Goal: Find specific page/section: Find specific page/section

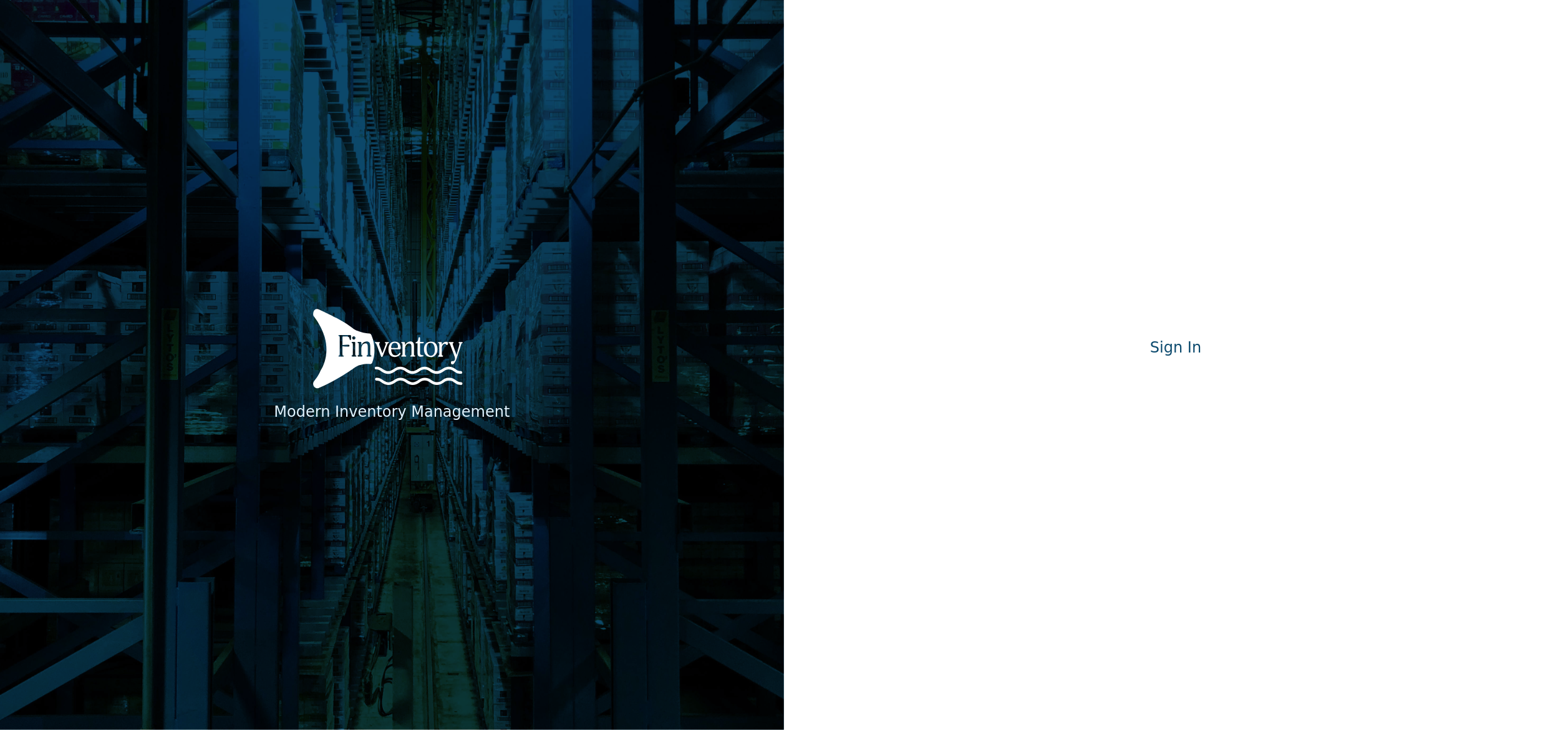
click at [1210, 367] on iframe at bounding box center [1176, 380] width 237 height 28
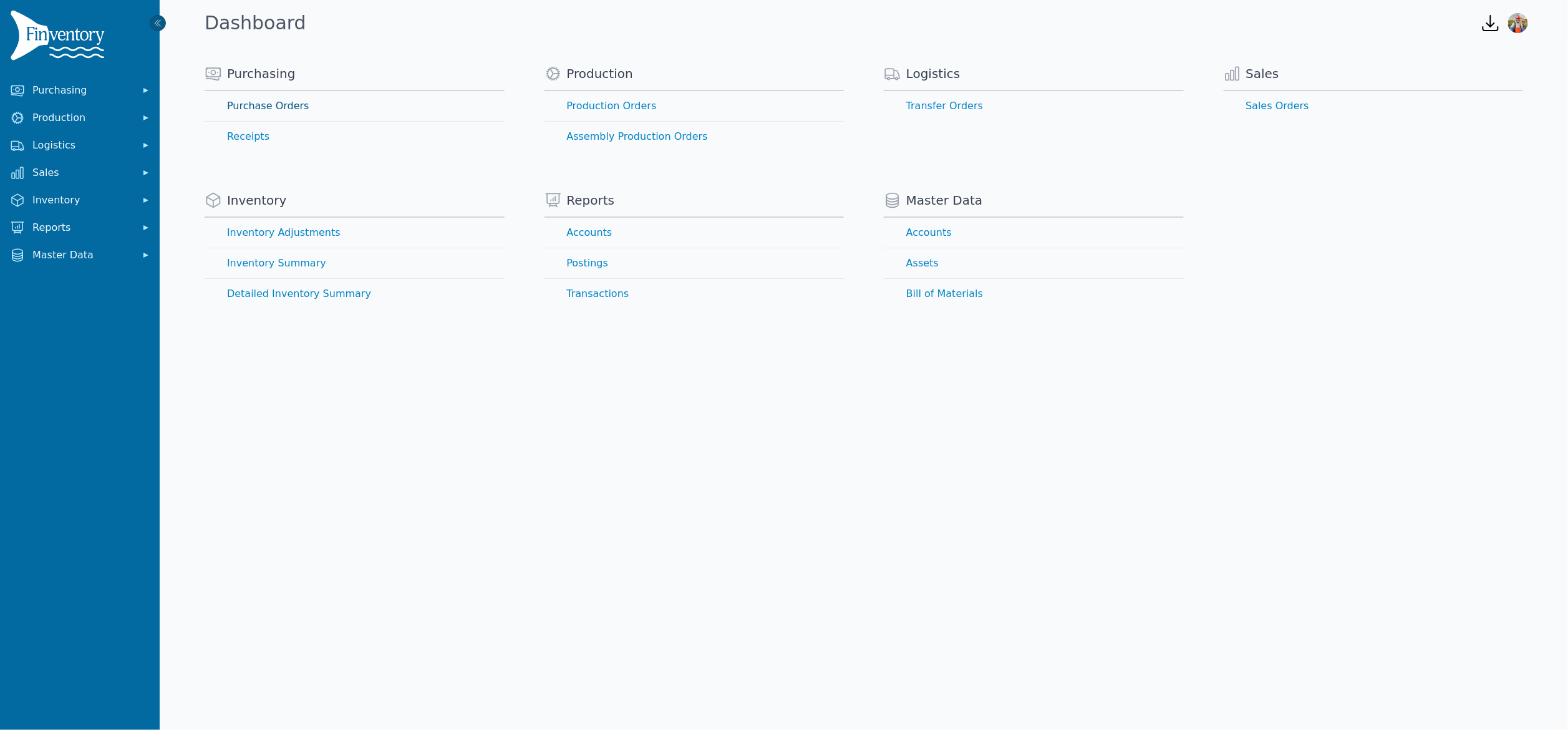
click at [233, 101] on link "Purchase Orders" at bounding box center [354, 106] width 300 height 30
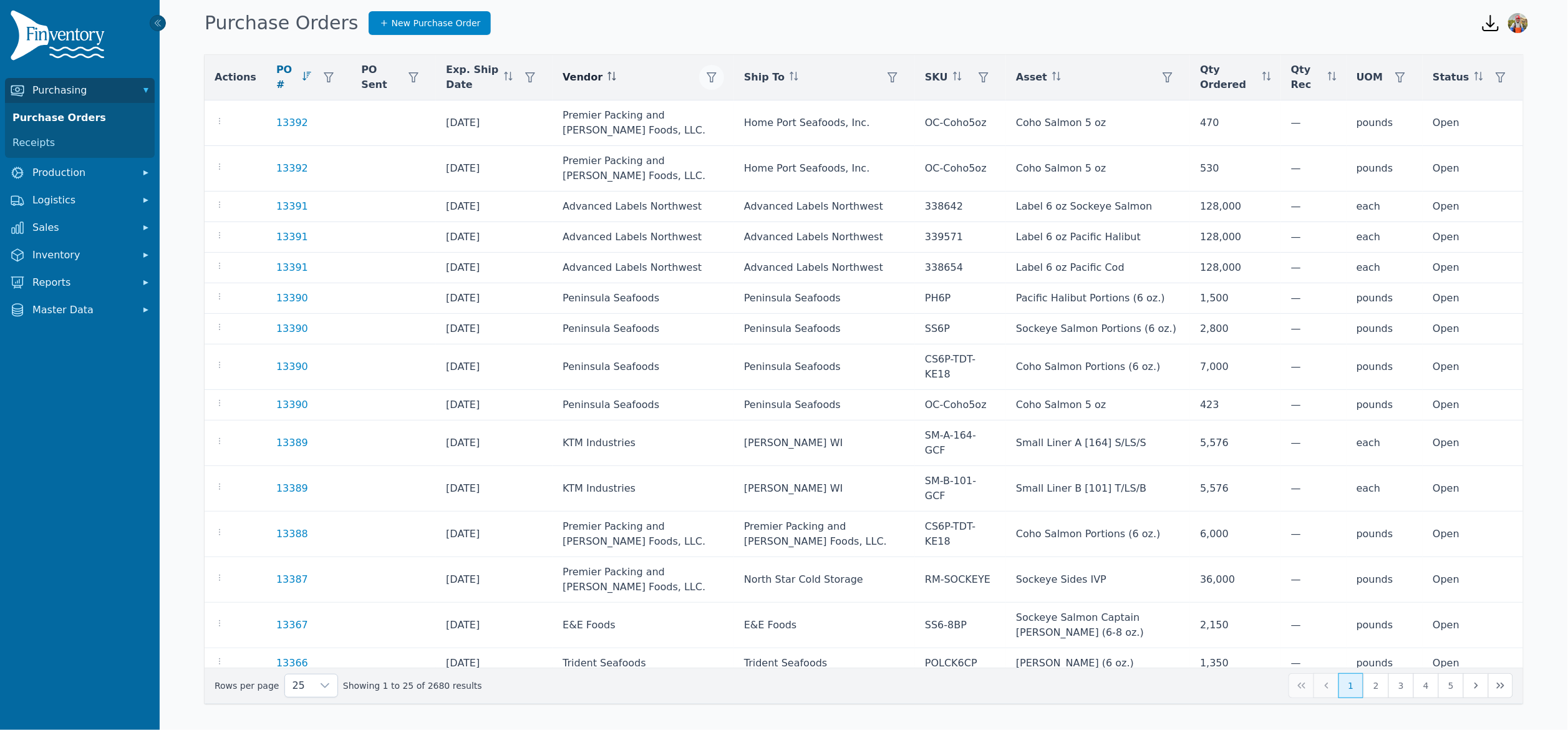
click at [717, 75] on icon "button" at bounding box center [712, 78] width 10 height 10
click at [748, 113] on div "Any" at bounding box center [767, 112] width 107 height 25
click at [757, 133] on input "text" at bounding box center [865, 143] width 248 height 26
type input "******"
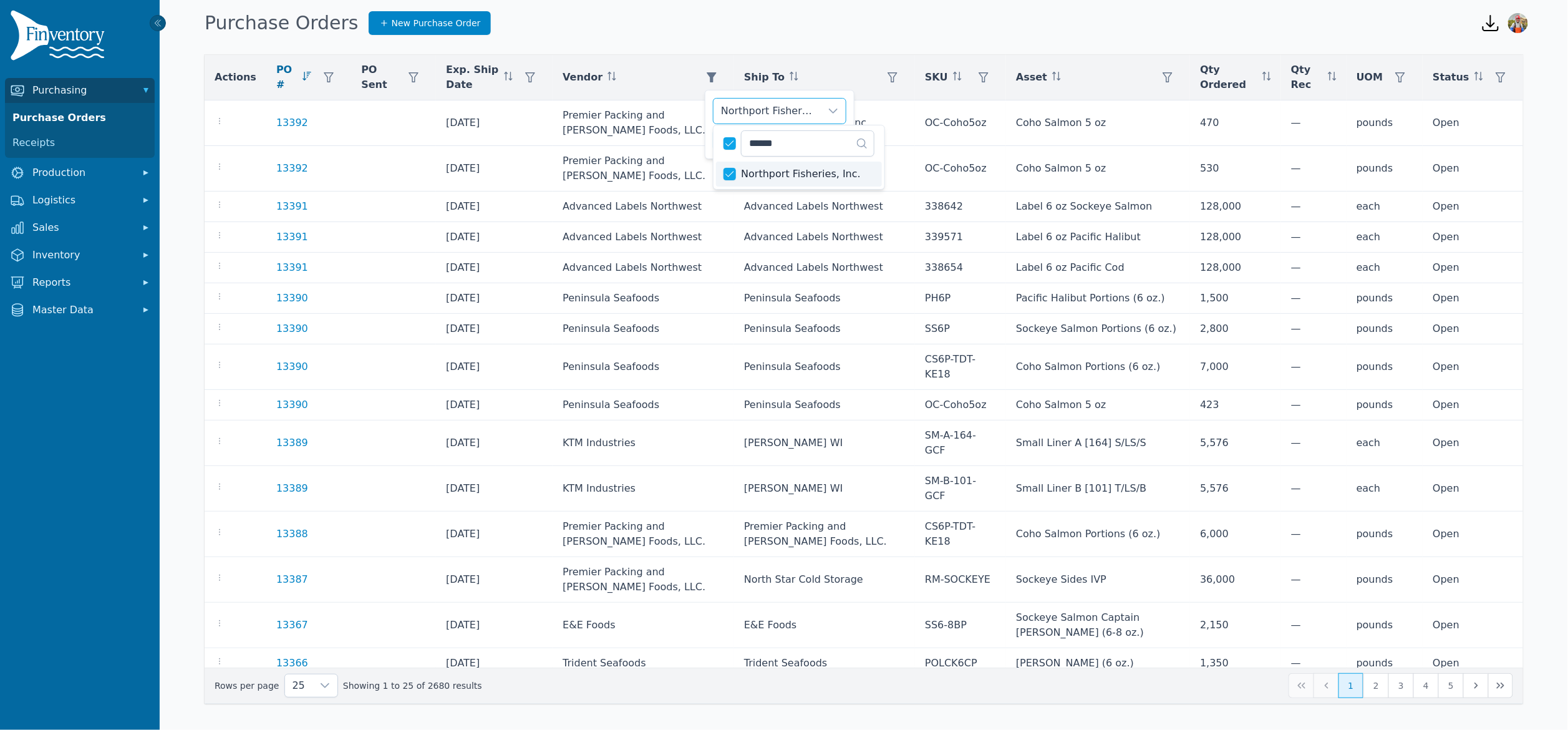
drag, startPoint x: 706, startPoint y: 135, endPoint x: 715, endPoint y: 138, distance: 9.5
click at [707, 135] on div "Northport Fisheries, Inc. Clear Apply" at bounding box center [779, 124] width 149 height 69
click at [818, 136] on span "Apply" at bounding box center [828, 140] width 25 height 14
